Goal: Information Seeking & Learning: Learn about a topic

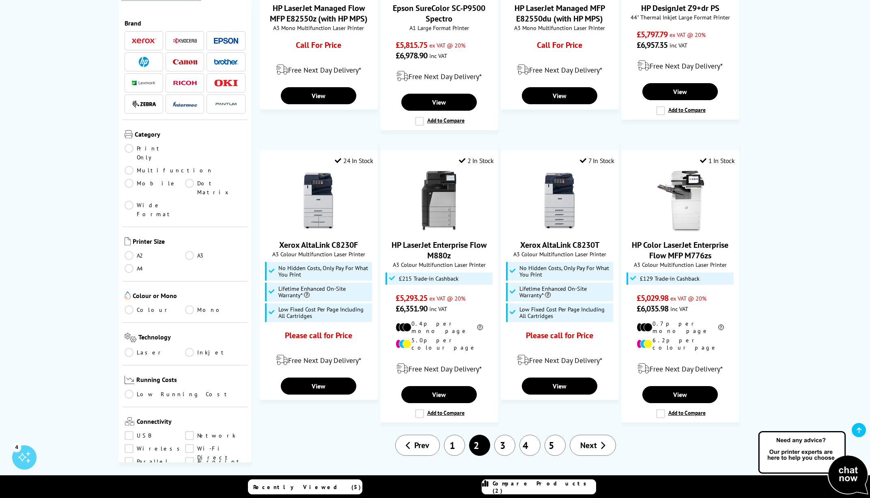
scroll to position [893, 0]
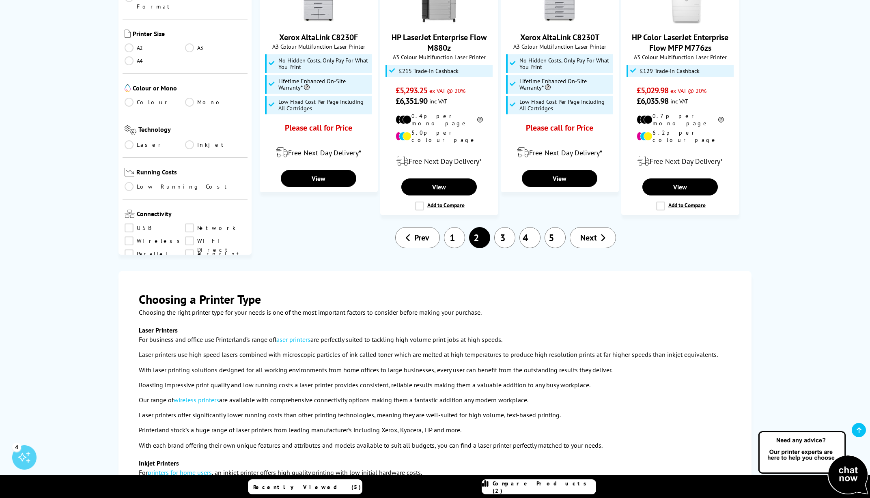
click at [505, 227] on link "3" at bounding box center [504, 237] width 21 height 21
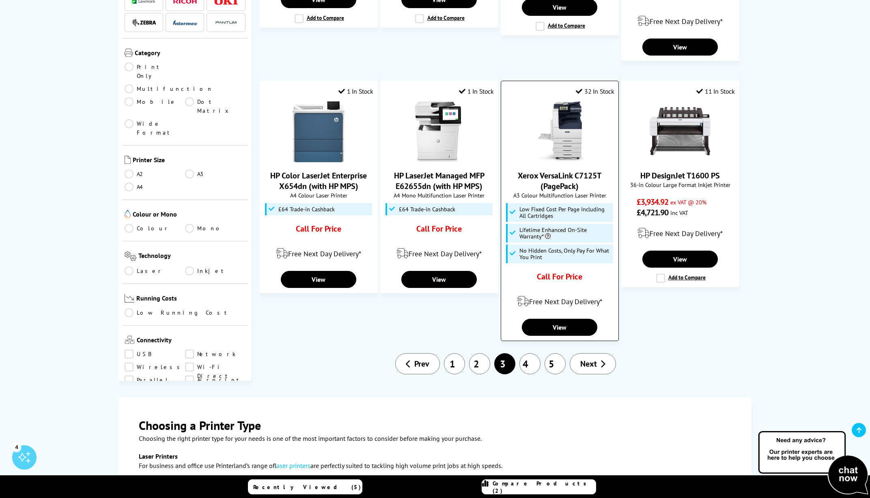
scroll to position [812, 0]
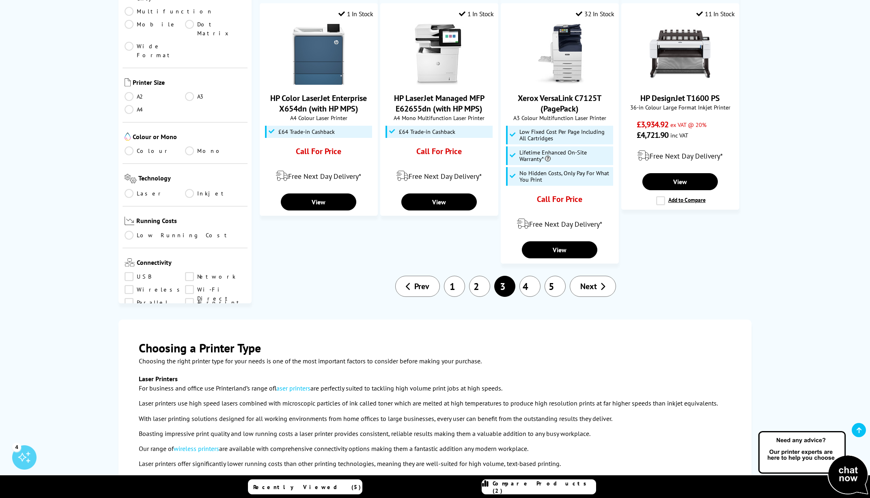
click at [528, 276] on link "4" at bounding box center [529, 286] width 21 height 21
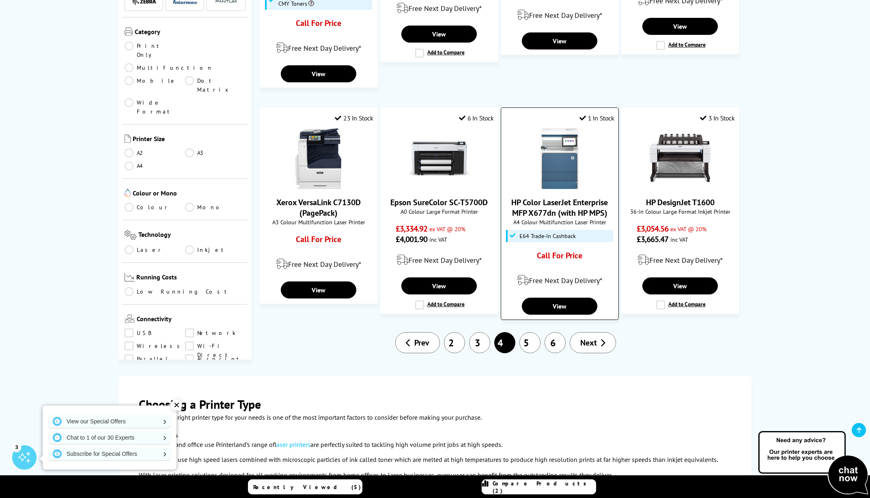
scroll to position [771, 0]
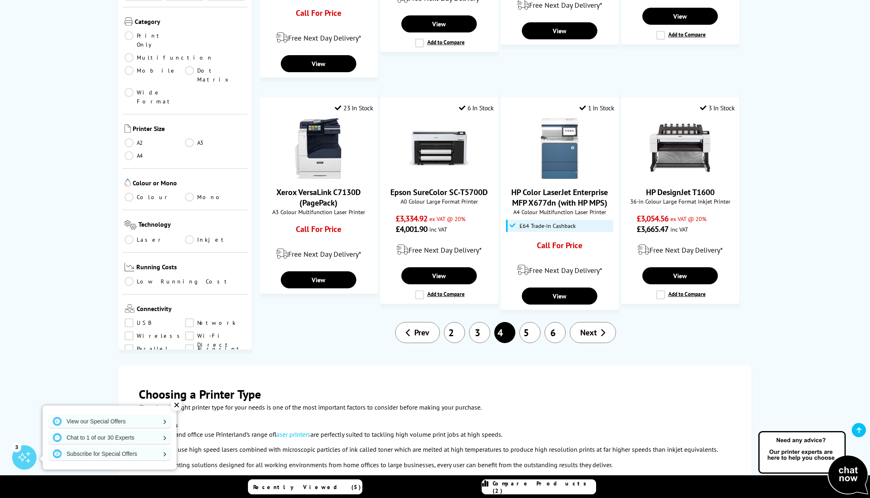
click at [525, 322] on link "5" at bounding box center [529, 332] width 21 height 21
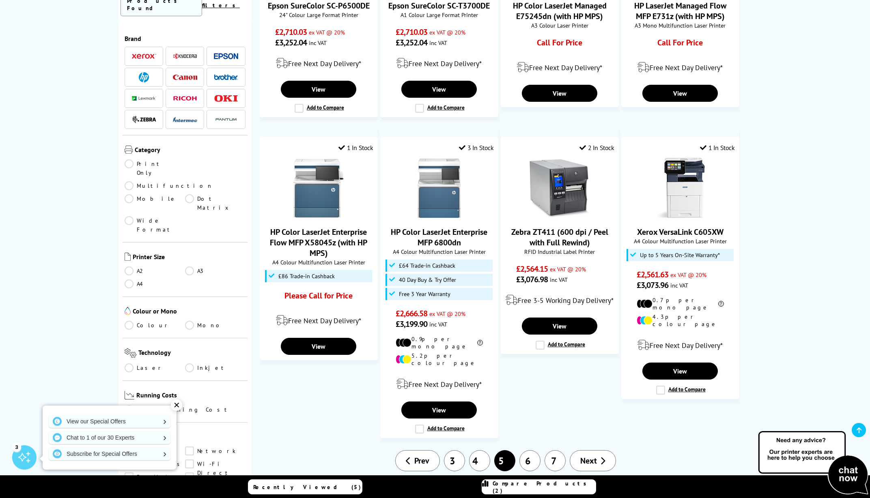
scroll to position [893, 0]
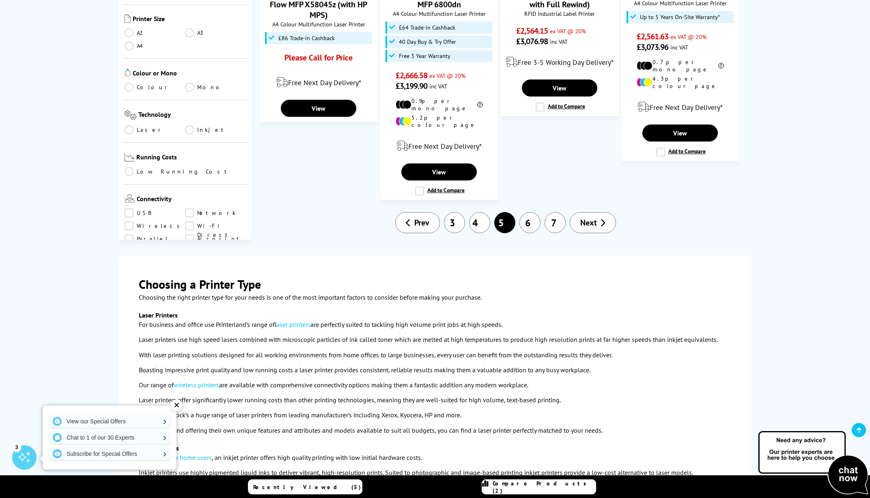
click at [526, 212] on link "6" at bounding box center [529, 222] width 21 height 21
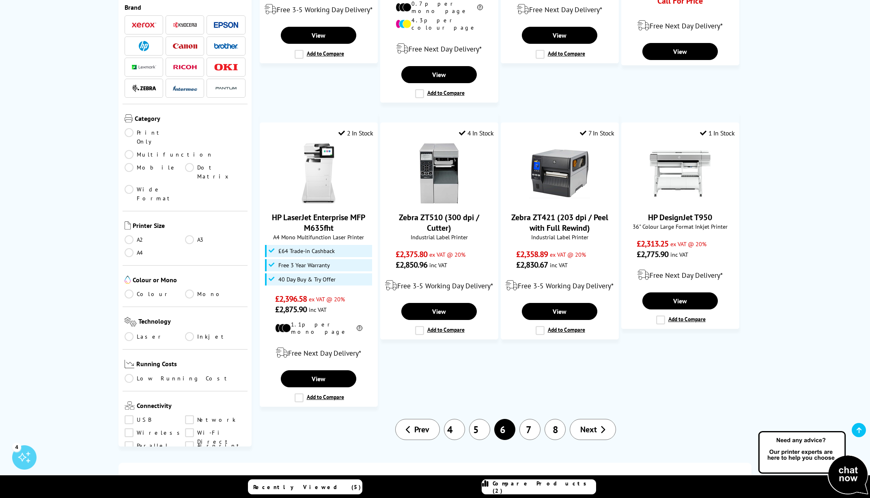
scroll to position [933, 0]
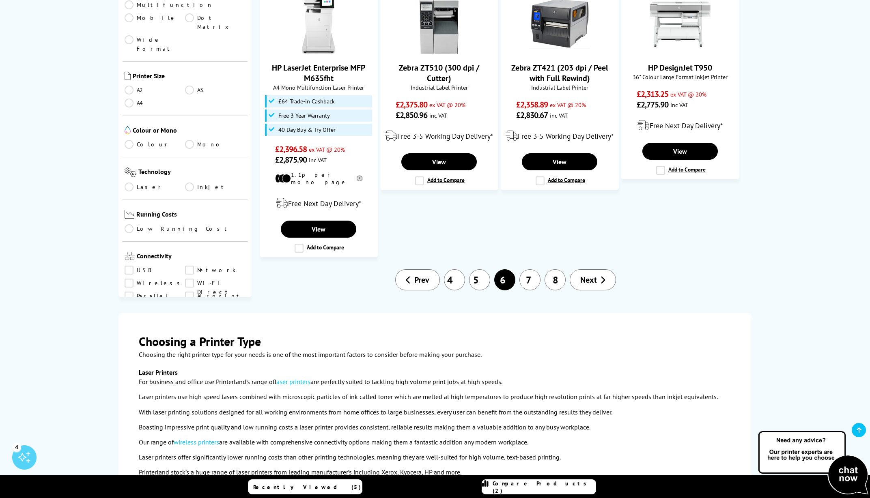
click at [533, 269] on link "7" at bounding box center [529, 279] width 21 height 21
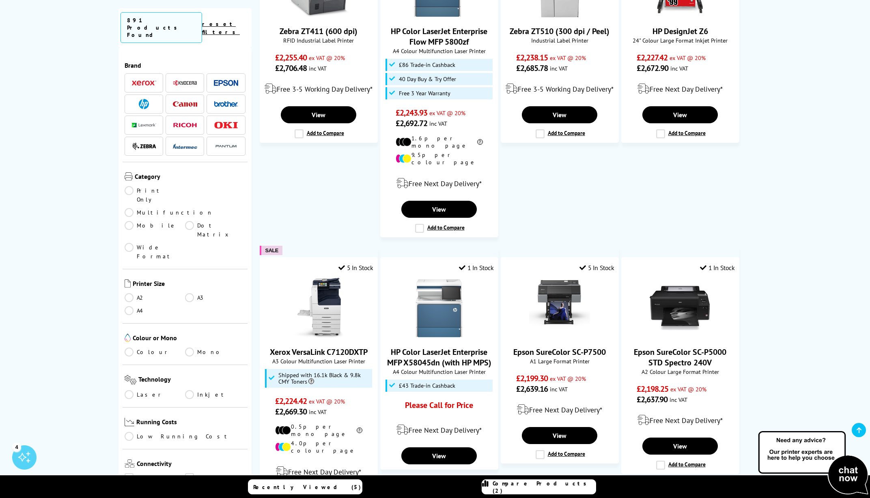
scroll to position [893, 0]
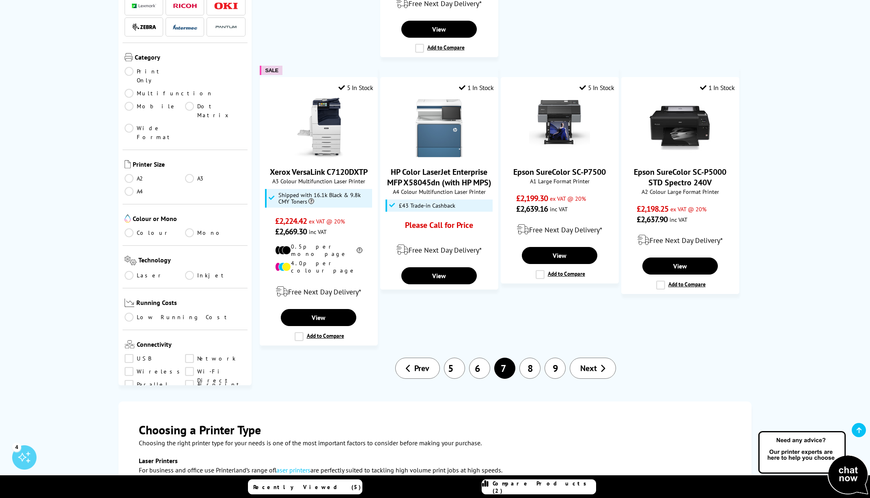
click at [534, 358] on link "8" at bounding box center [529, 368] width 21 height 21
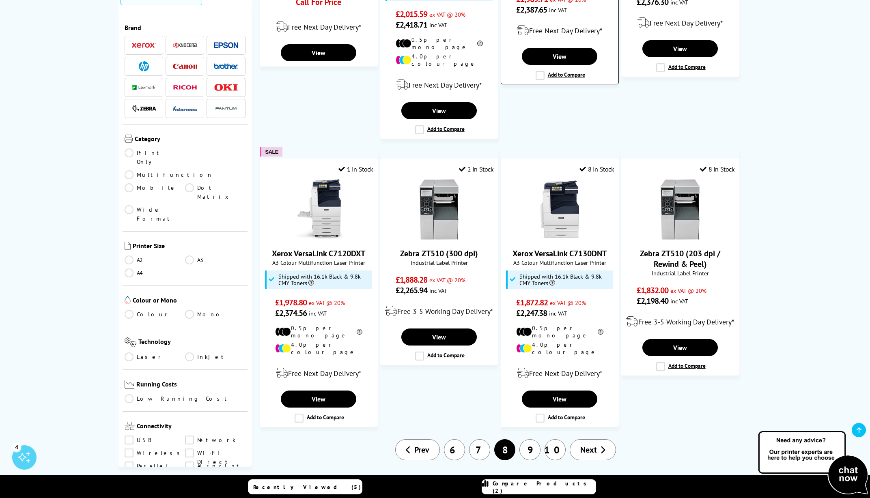
scroll to position [852, 0]
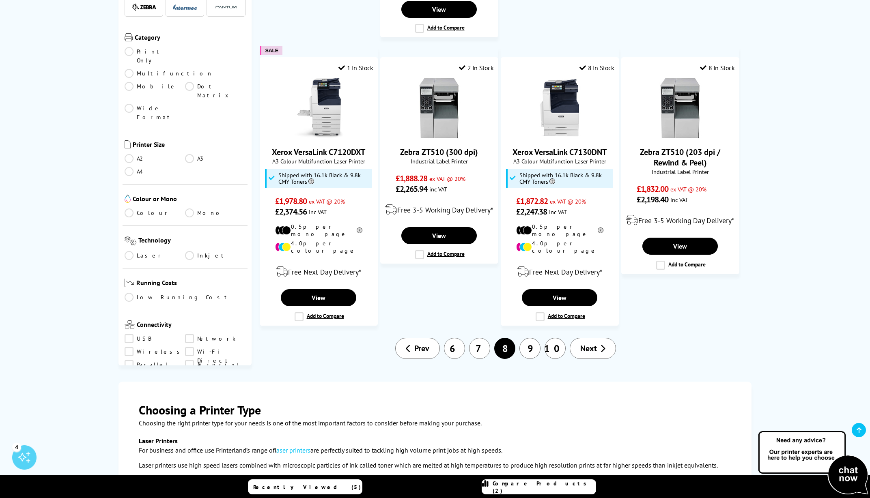
click at [526, 338] on link "9" at bounding box center [529, 348] width 21 height 21
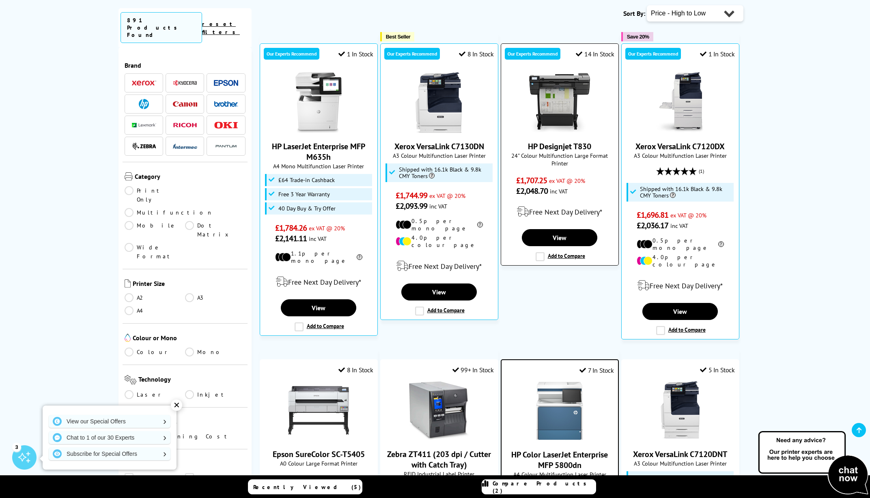
scroll to position [446, 0]
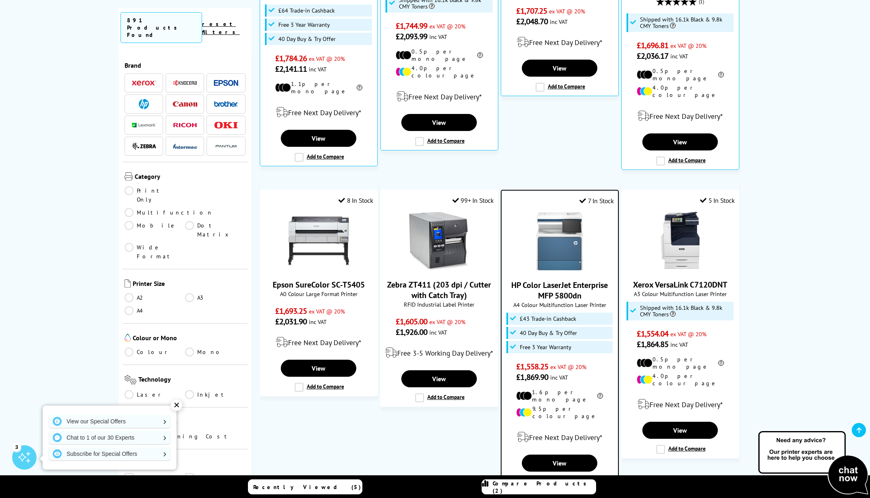
click at [569, 211] on img at bounding box center [559, 241] width 61 height 61
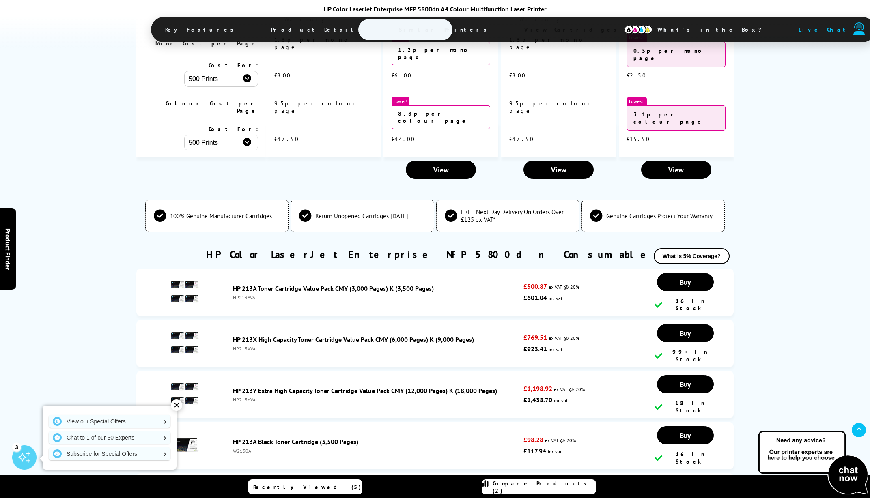
scroll to position [2516, 0]
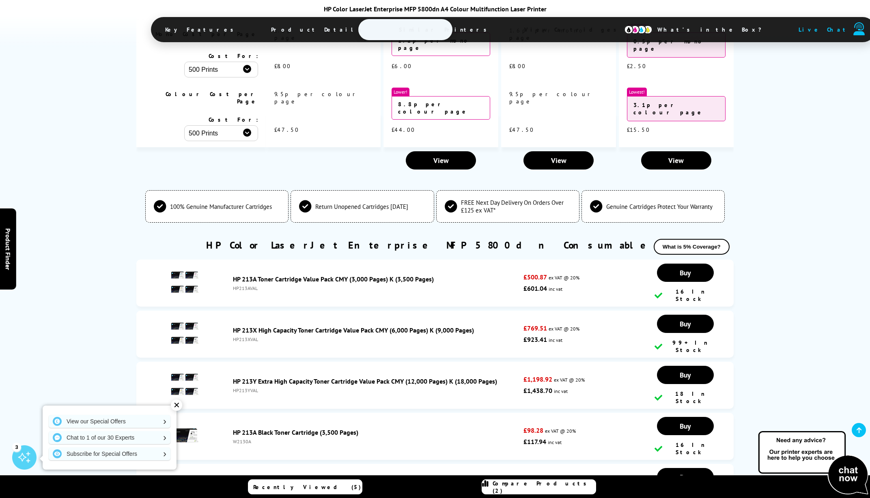
drag, startPoint x: 571, startPoint y: 309, endPoint x: 464, endPoint y: 313, distance: 107.2
click at [465, 362] on li "HP 213Y Extra High Capacity Toner Cartridge Value Pack CMY (12,000 Pages) K (18…" at bounding box center [434, 385] width 597 height 47
click at [498, 388] on div "HP213YVAL" at bounding box center [376, 391] width 287 height 6
drag, startPoint x: 562, startPoint y: 314, endPoint x: 485, endPoint y: 312, distance: 77.1
click at [485, 362] on li "HP 213Y Extra High Capacity Toner Cartridge Value Pack CMY (12,000 Pages) K (18…" at bounding box center [434, 385] width 597 height 47
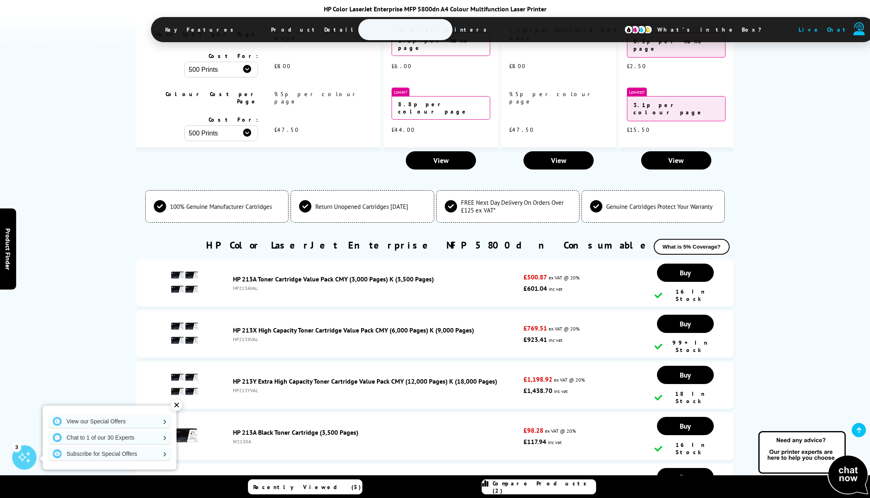
click at [500, 336] on div "HP213XVAL" at bounding box center [376, 339] width 287 height 6
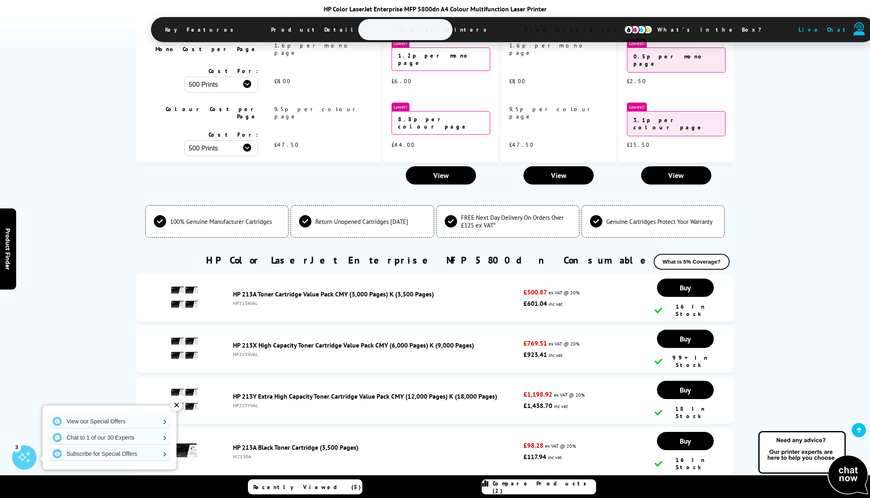
scroll to position [2557, 0]
